Goal: Check status: Check status

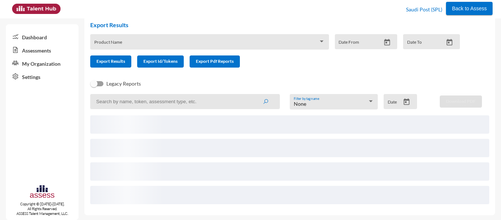
scroll to position [31, 0]
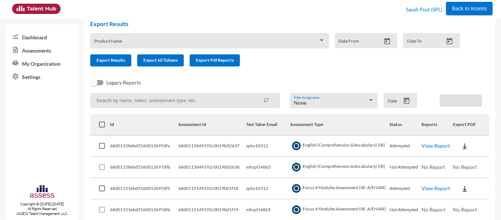
click at [257, 144] on td "splss10312" at bounding box center [268, 145] width 44 height 21
copy td "splss10312"
click at [192, 98] on input at bounding box center [185, 100] width 190 height 15
paste input "splss10312"
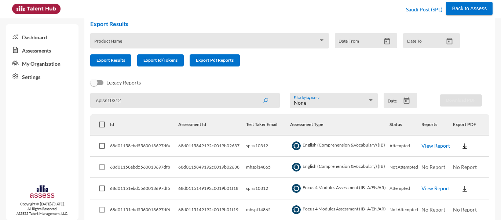
type input "splss10312"
click at [254, 93] on button "submit" at bounding box center [265, 99] width 23 height 13
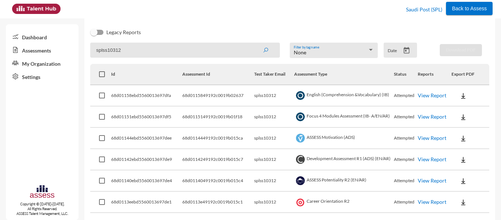
scroll to position [82, 0]
